Goal: Task Accomplishment & Management: Use online tool/utility

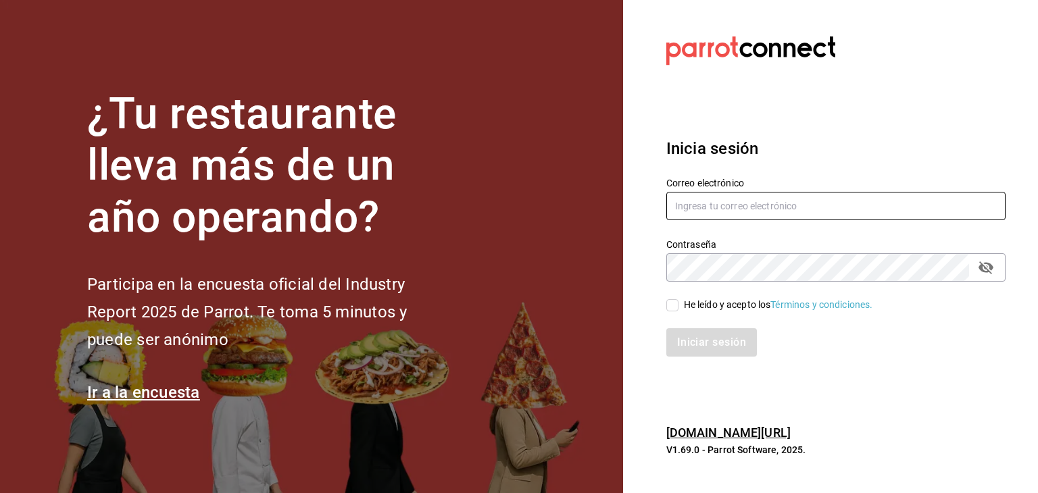
type input "[PERSON_NAME][EMAIL_ADDRESS][PERSON_NAME][DOMAIN_NAME]"
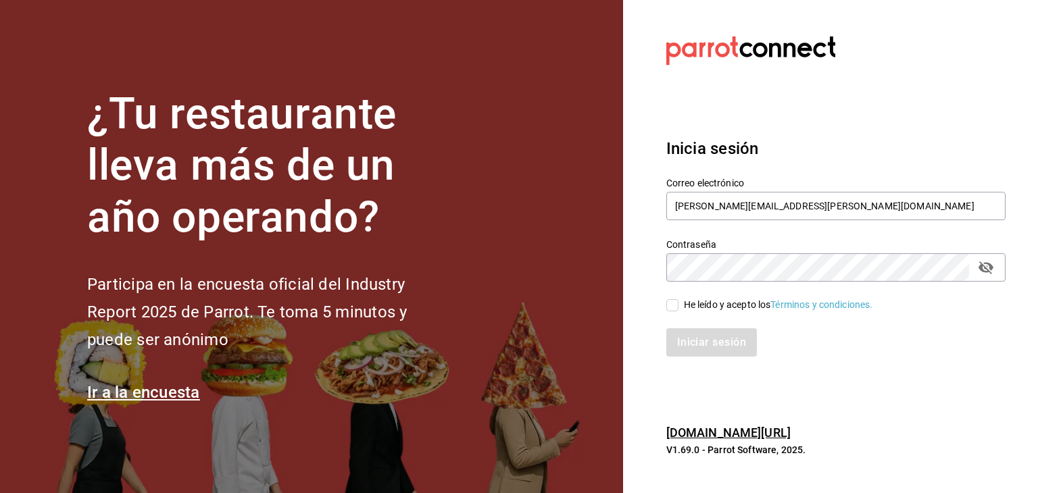
click at [669, 304] on input "He leído y acepto los Términos y condiciones." at bounding box center [672, 305] width 12 height 12
checkbox input "true"
click at [690, 330] on button "Iniciar sesión" at bounding box center [712, 342] width 92 height 28
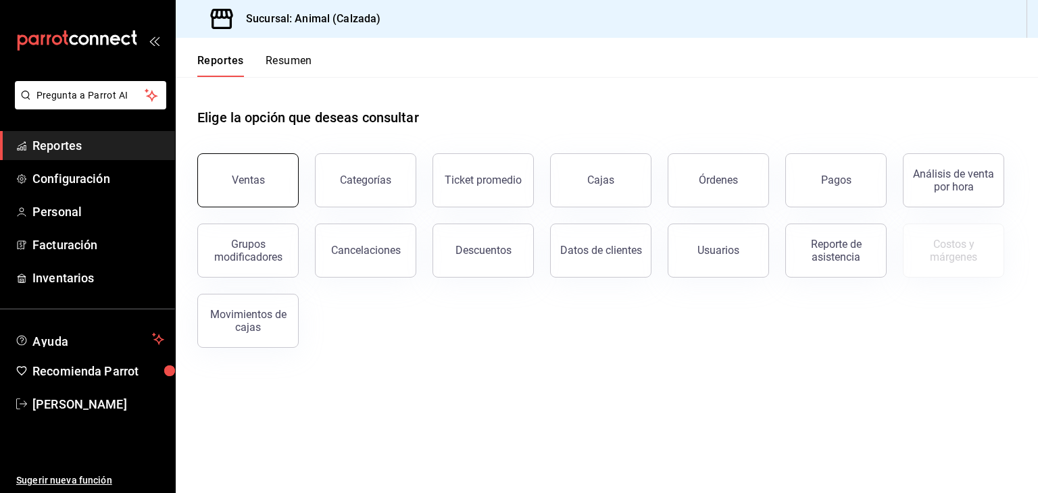
click at [220, 184] on button "Ventas" at bounding box center [247, 180] width 101 height 54
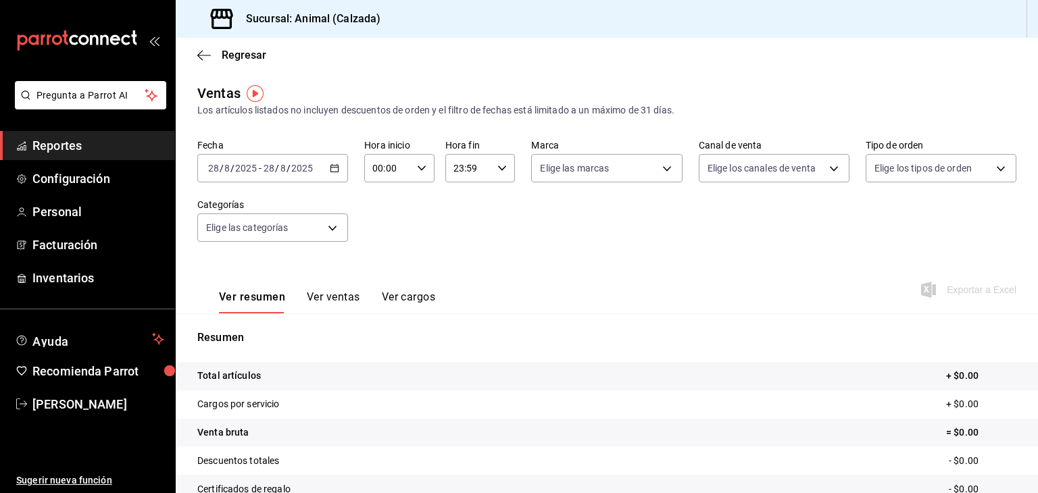
click at [328, 163] on div "[DATE] [DATE] - [DATE] [DATE]" at bounding box center [272, 168] width 151 height 28
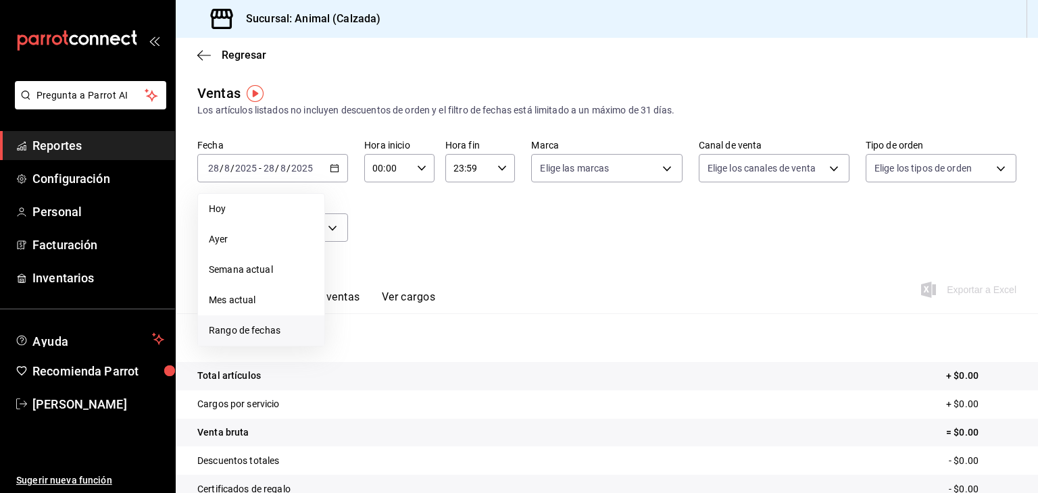
click at [265, 322] on li "Rango de fechas" at bounding box center [261, 330] width 126 height 30
click at [349, 371] on button "25" at bounding box center [353, 377] width 24 height 24
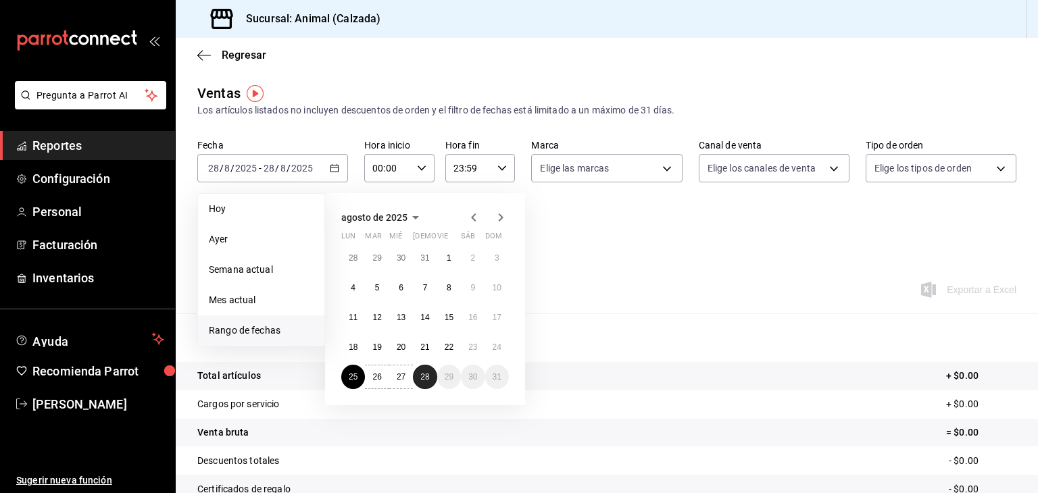
click at [425, 376] on abbr "28" at bounding box center [424, 376] width 9 height 9
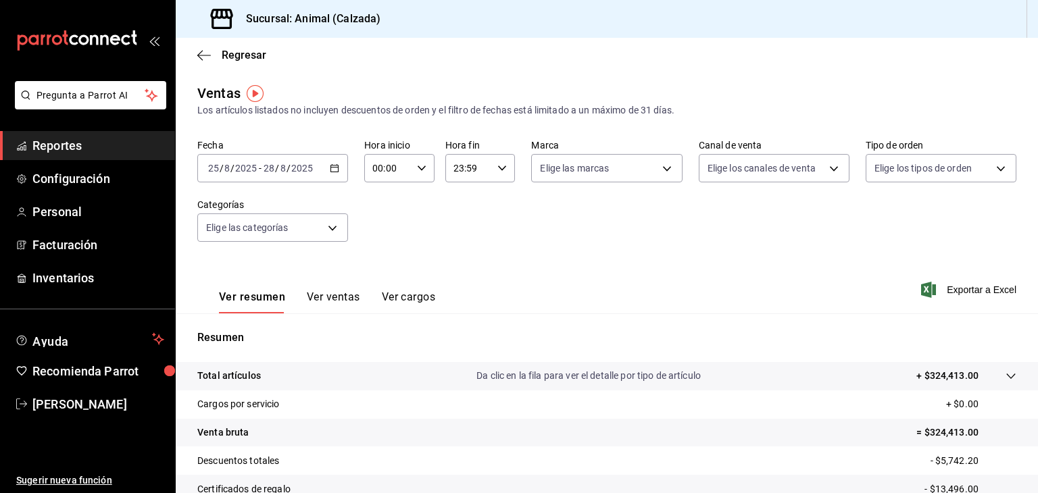
click at [417, 168] on icon "button" at bounding box center [421, 167] width 9 height 9
click at [388, 257] on button "05" at bounding box center [379, 267] width 29 height 27
type input "05:00"
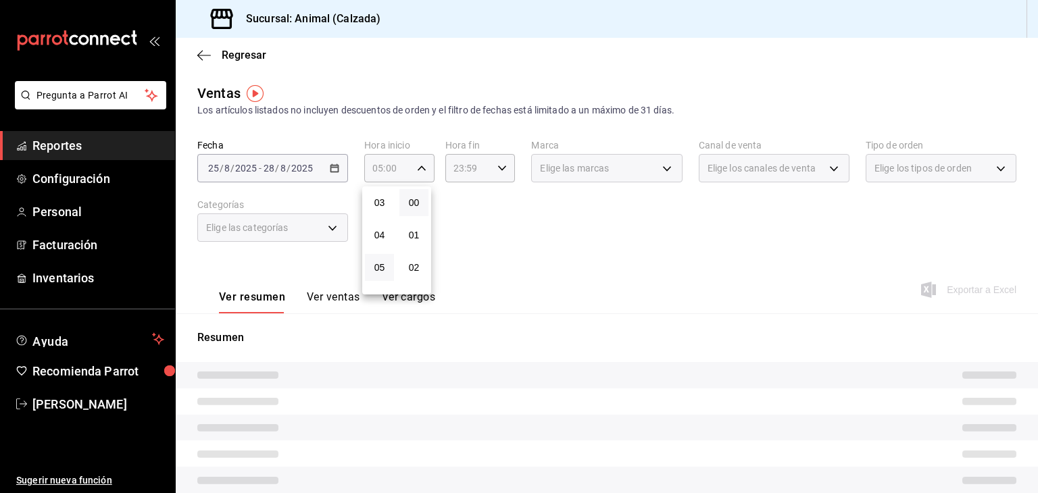
click at [388, 257] on button "05" at bounding box center [379, 267] width 29 height 27
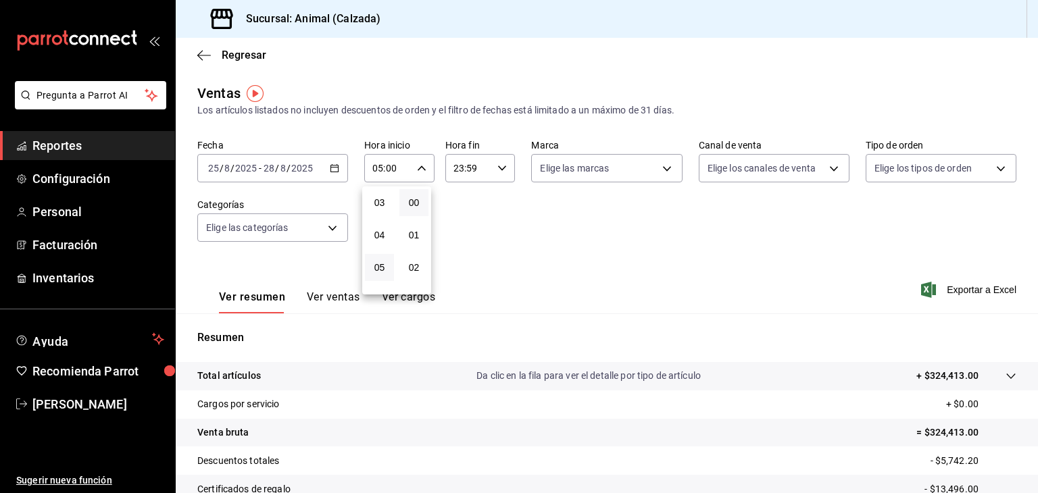
click at [463, 174] on div at bounding box center [519, 246] width 1038 height 493
click at [463, 174] on input "23:59" at bounding box center [468, 168] width 47 height 27
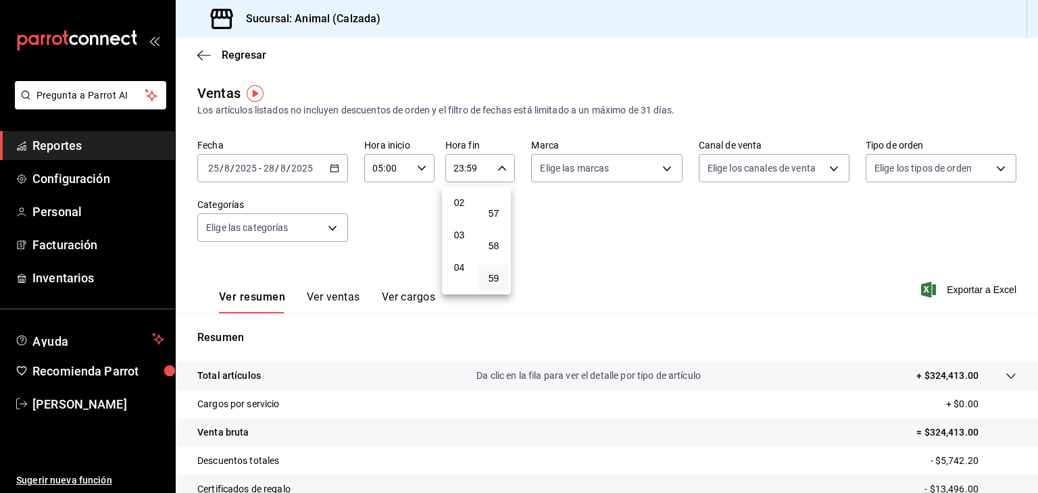
scroll to position [81, 0]
click at [471, 279] on button "05" at bounding box center [458, 283] width 29 height 27
click at [494, 201] on span "00" at bounding box center [493, 202] width 13 height 11
type input "05:00"
click at [645, 168] on div at bounding box center [519, 246] width 1038 height 493
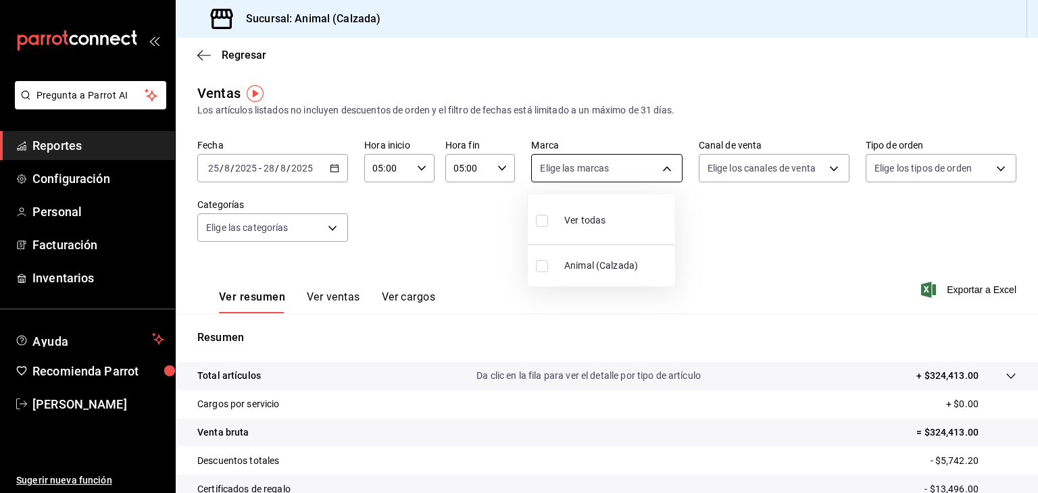
click at [651, 168] on body "Pregunta a Parrot AI Reportes Configuración Personal Facturación Inventarios Ay…" at bounding box center [519, 246] width 1038 height 493
click at [543, 222] on input "checkbox" at bounding box center [542, 221] width 12 height 12
checkbox input "true"
type input "e26472f3-9262-489d-bcba-4c6b034529c7"
checkbox input "true"
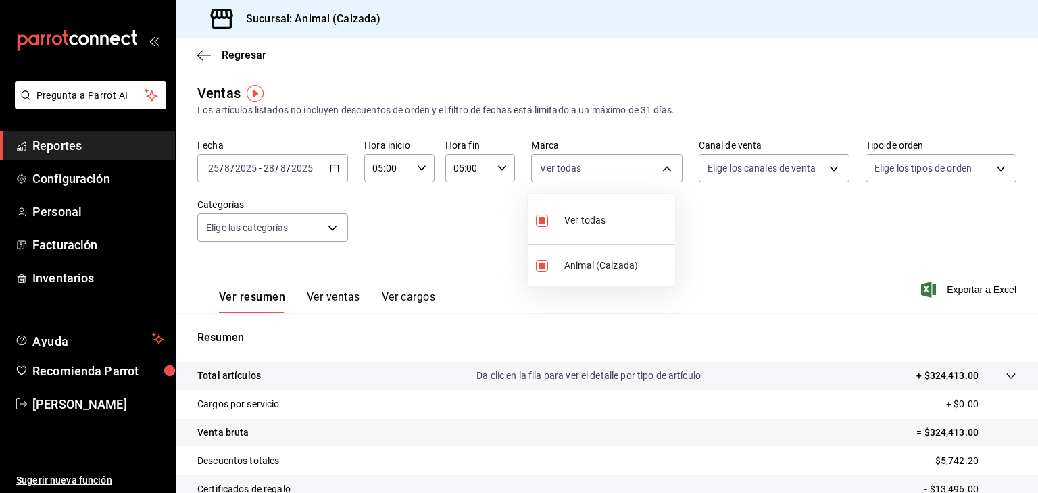
click at [753, 176] on div at bounding box center [519, 246] width 1038 height 493
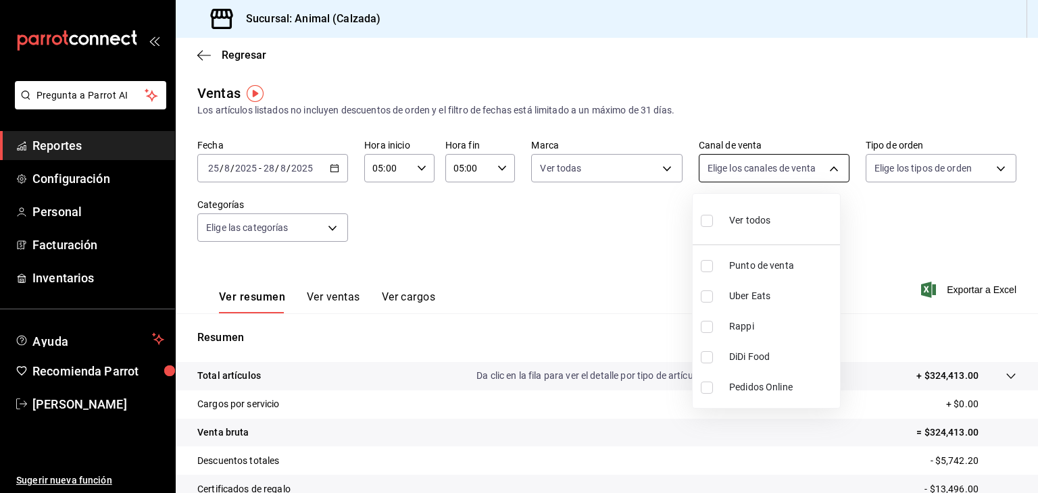
click at [720, 172] on body "Pregunta a Parrot AI Reportes Configuración Personal Facturación Inventarios Ay…" at bounding box center [519, 246] width 1038 height 493
click at [705, 218] on input "checkbox" at bounding box center [706, 221] width 12 height 12
checkbox input "true"
type input "PARROT,UBER_EATS,RAPPI,DIDI_FOOD,ONLINE"
checkbox input "true"
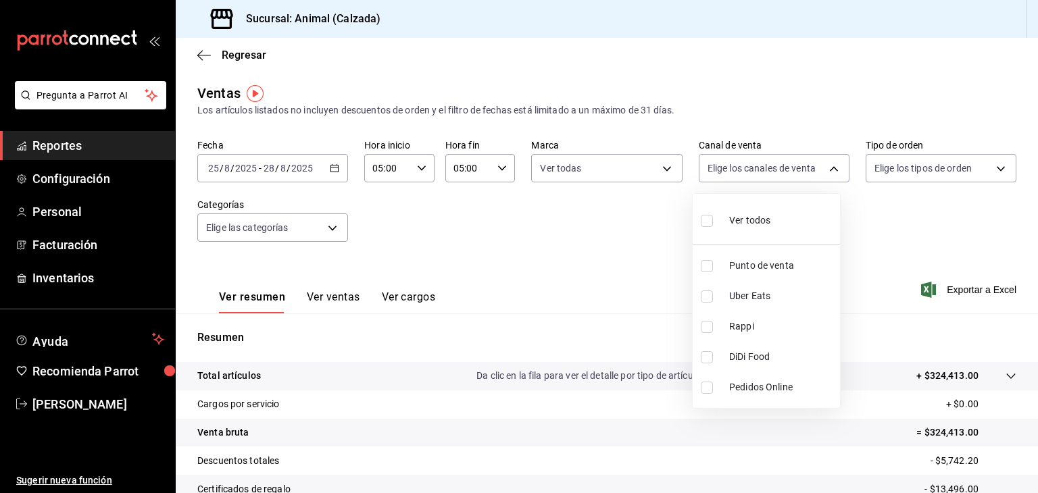
checkbox input "true"
click at [921, 179] on div at bounding box center [519, 246] width 1038 height 493
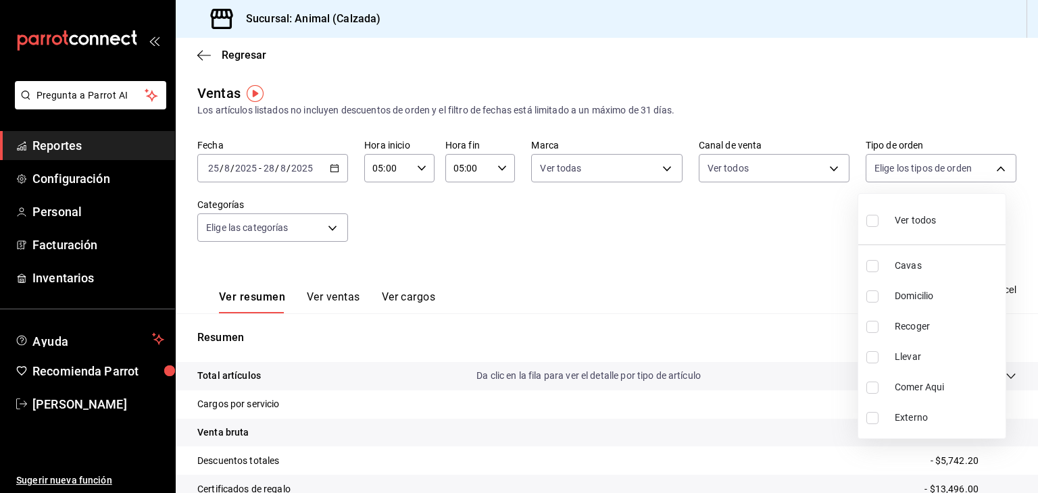
click at [921, 179] on body "Pregunta a Parrot AI Reportes Configuración Personal Facturación Inventarios Ay…" at bounding box center [519, 246] width 1038 height 493
click at [871, 223] on input "checkbox" at bounding box center [872, 221] width 12 height 12
checkbox input "true"
type input "588630d3-b511-4bba-a729-32472510037f,54b7ae00-ca47-4ec1-b7ff-55842c0a2b62,92293…"
checkbox input "true"
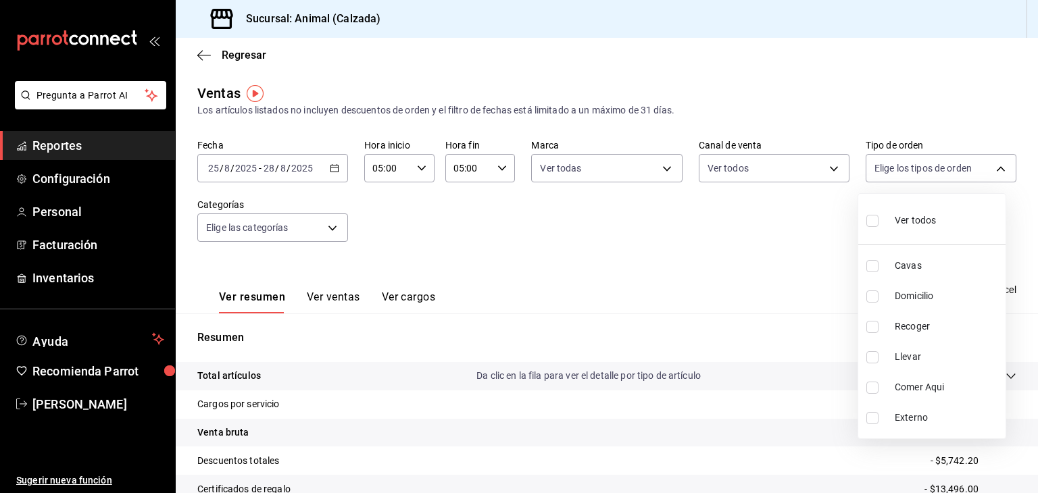
checkbox input "true"
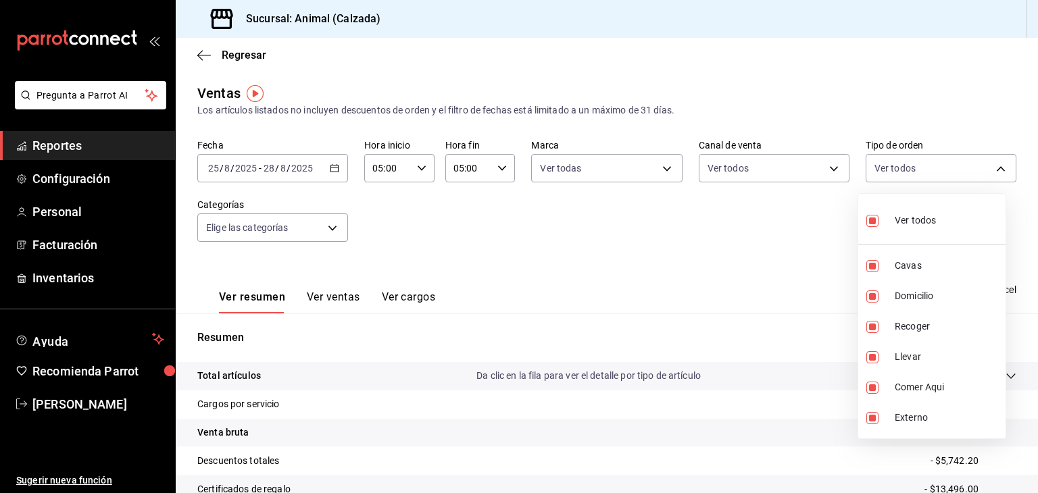
click at [332, 225] on div at bounding box center [519, 246] width 1038 height 493
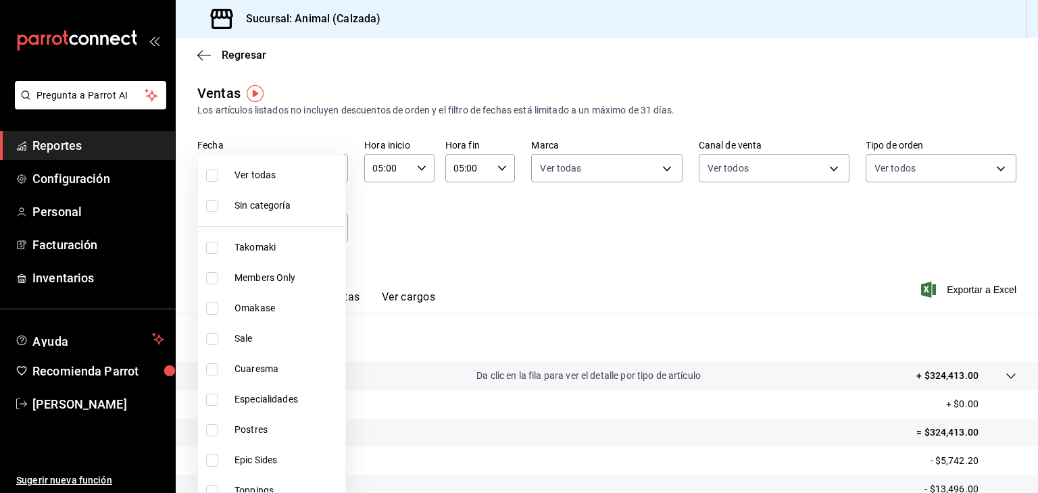
click at [332, 225] on body "Pregunta a Parrot AI Reportes Configuración Personal Facturación Inventarios Ay…" at bounding box center [519, 246] width 1038 height 493
click at [213, 178] on input "checkbox" at bounding box center [212, 176] width 12 height 12
checkbox input "true"
type input "5d35a5f4-3063-4397-a550-a8f4eca83956,9bcdf976-3d2d-44f2-8aa2-d656f6bc4aaa,d84f4…"
checkbox input "true"
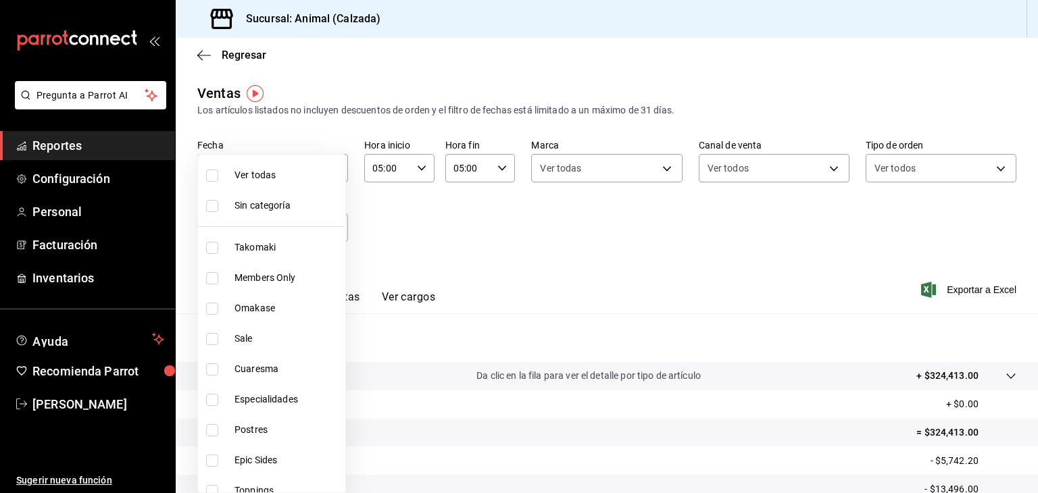
checkbox input "true"
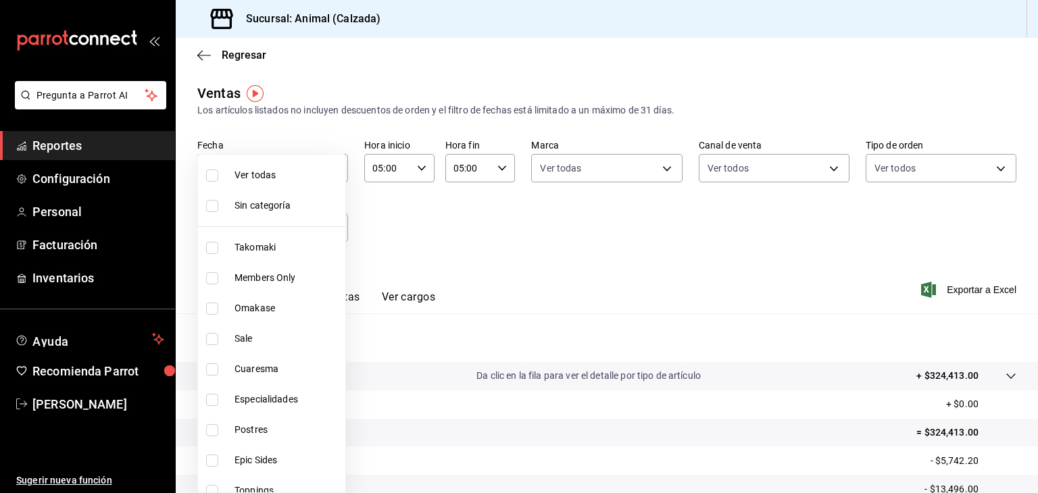
checkbox input "true"
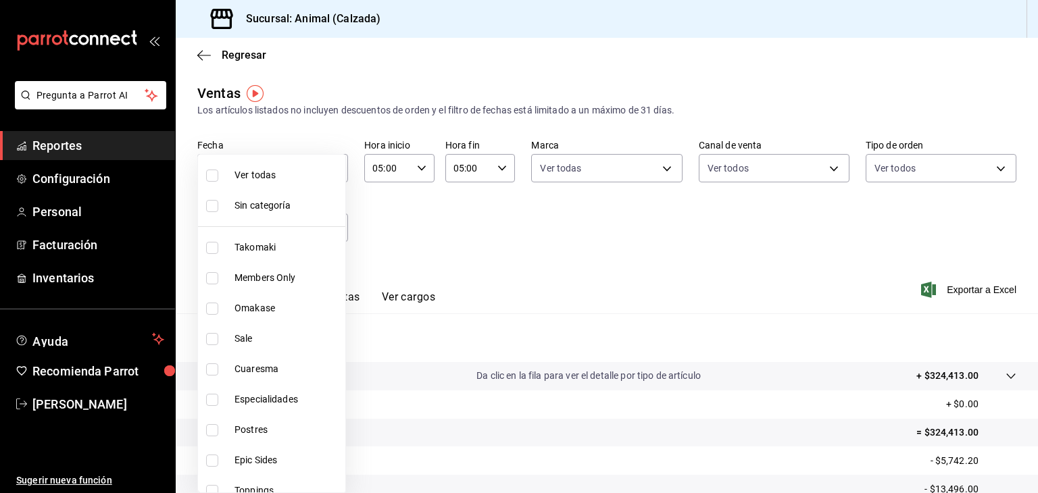
checkbox input "true"
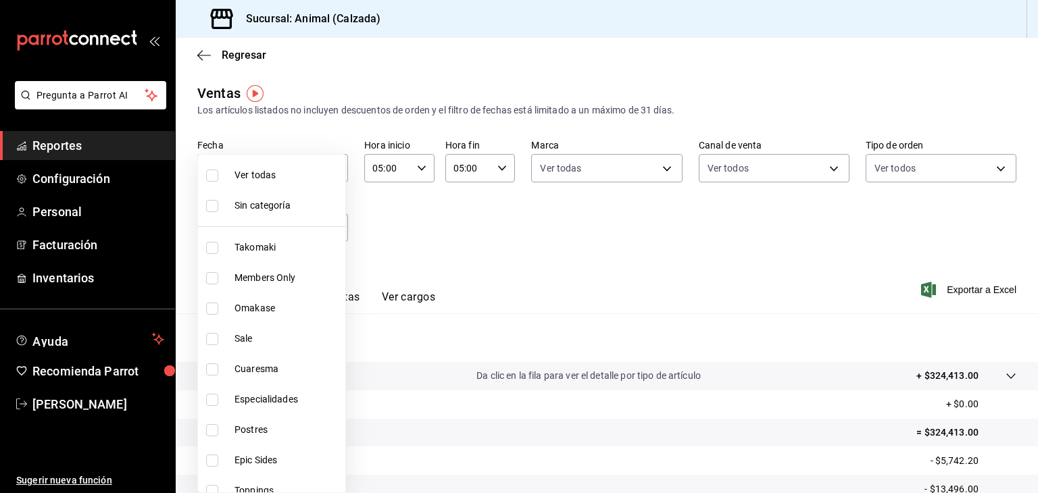
checkbox input "true"
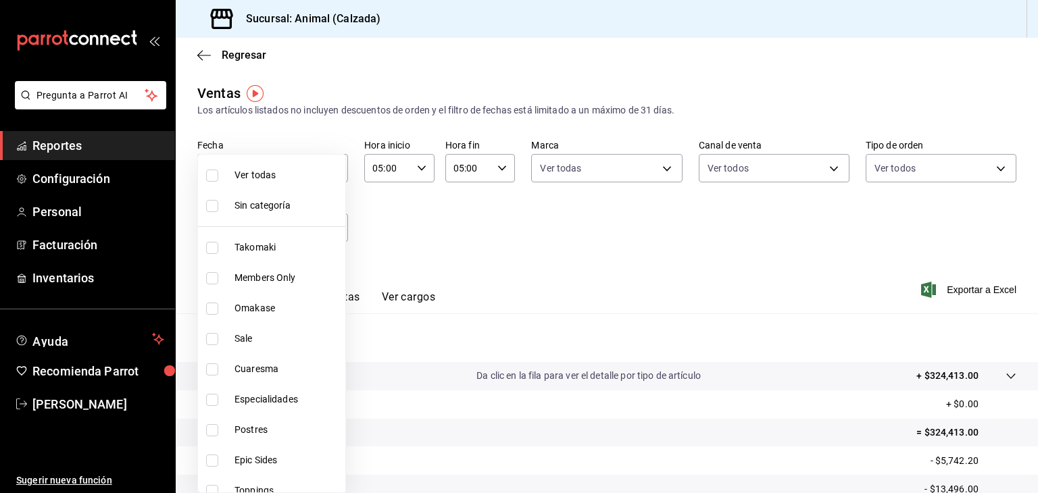
checkbox input "true"
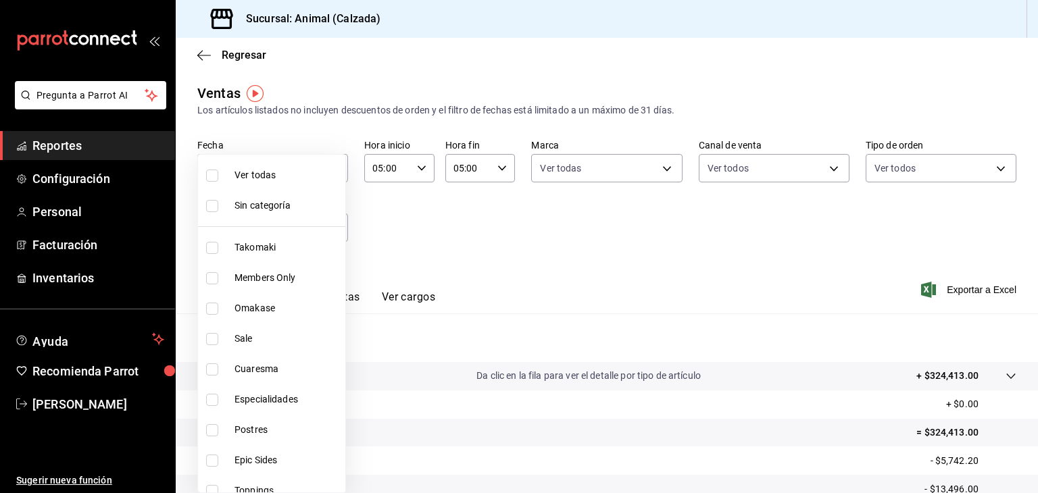
checkbox input "true"
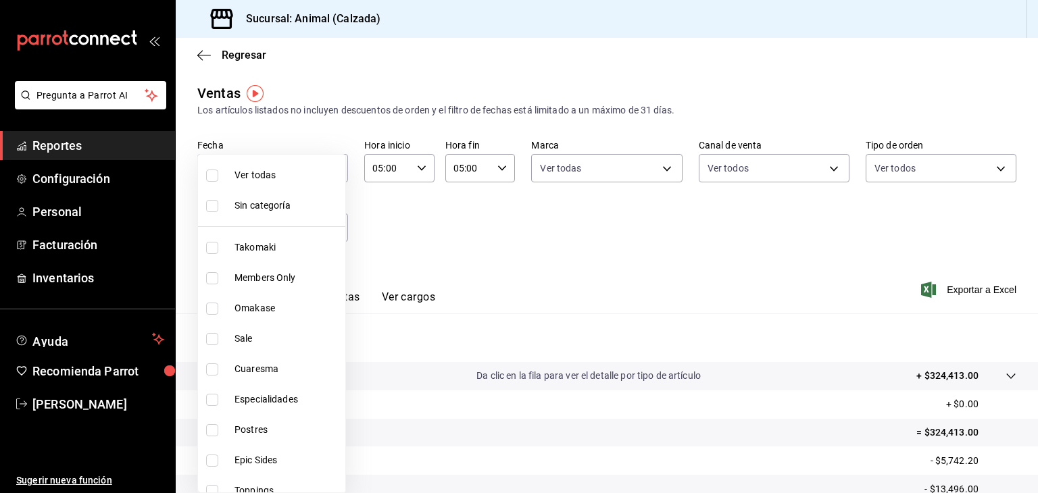
checkbox input "true"
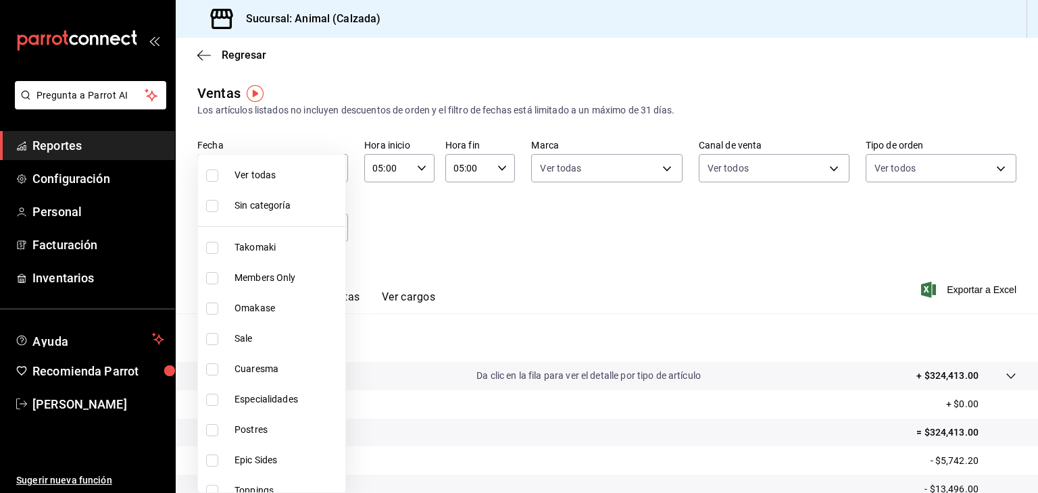
checkbox input "true"
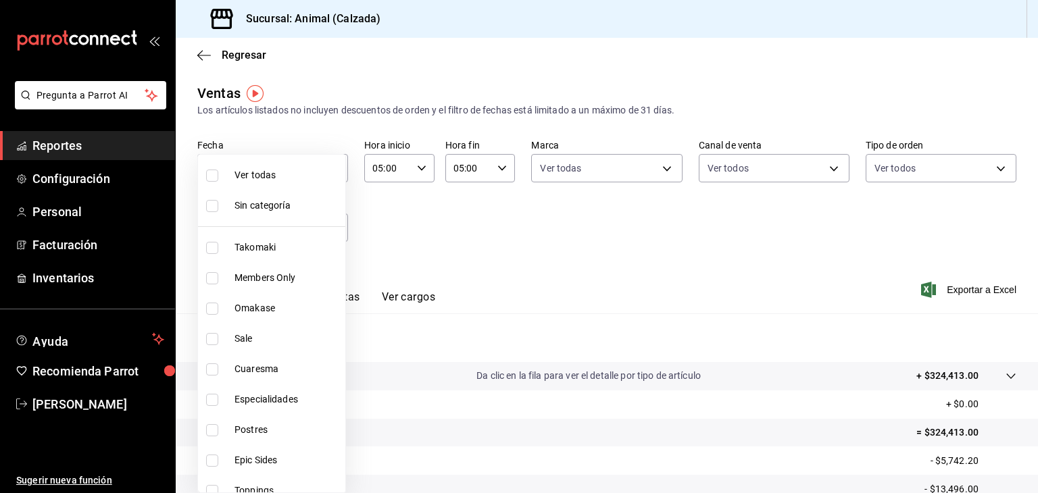
checkbox input "true"
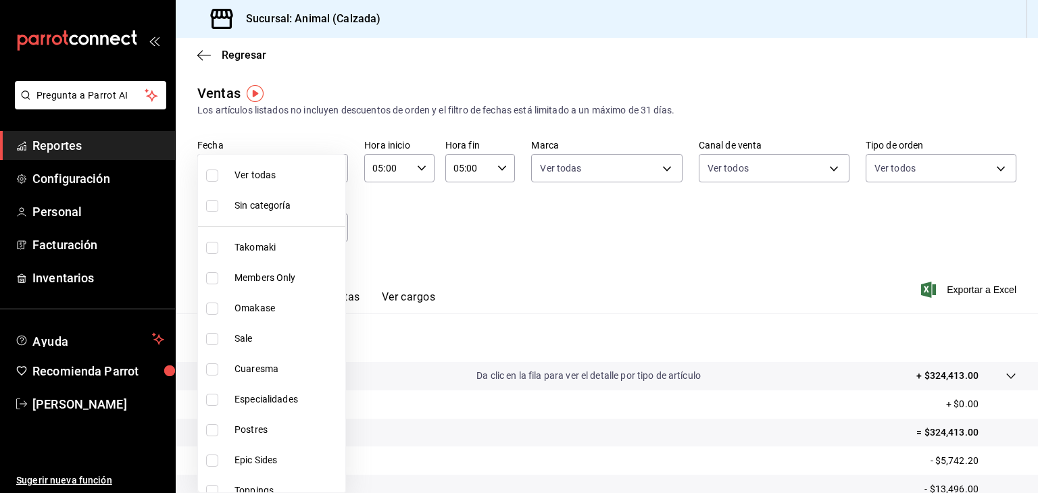
checkbox input "true"
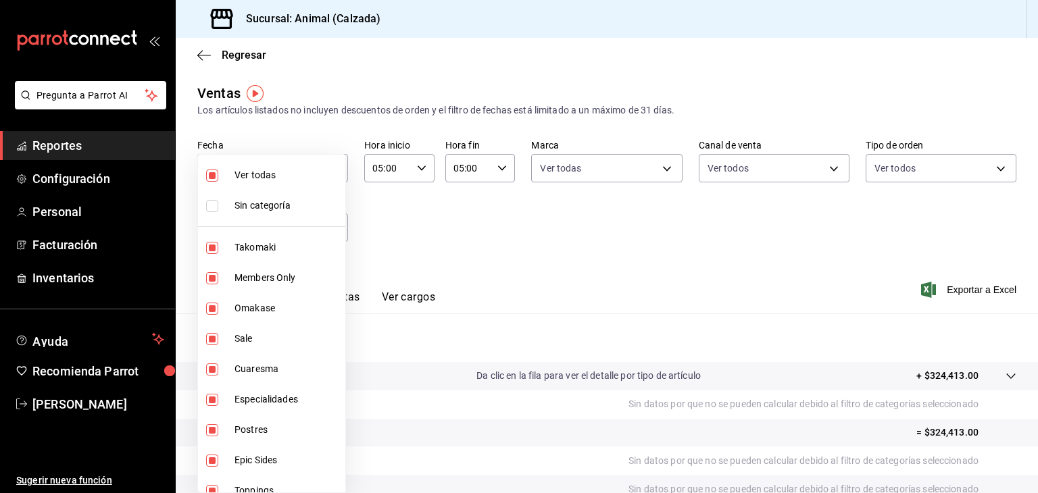
click at [471, 227] on div at bounding box center [519, 246] width 1038 height 493
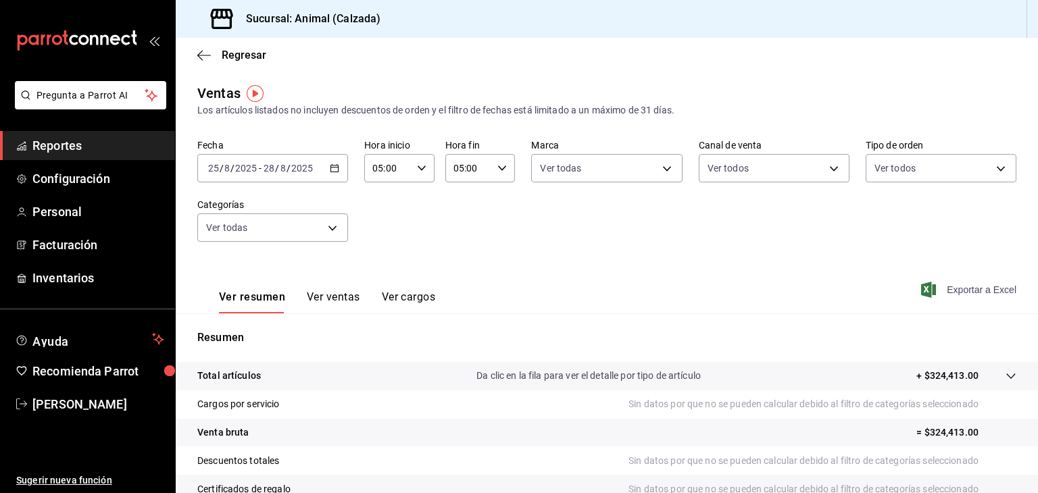
click at [930, 295] on span "Exportar a Excel" at bounding box center [969, 290] width 93 height 16
click at [63, 400] on span "[PERSON_NAME]" at bounding box center [98, 404] width 132 height 18
